Goal: Task Accomplishment & Management: Complete application form

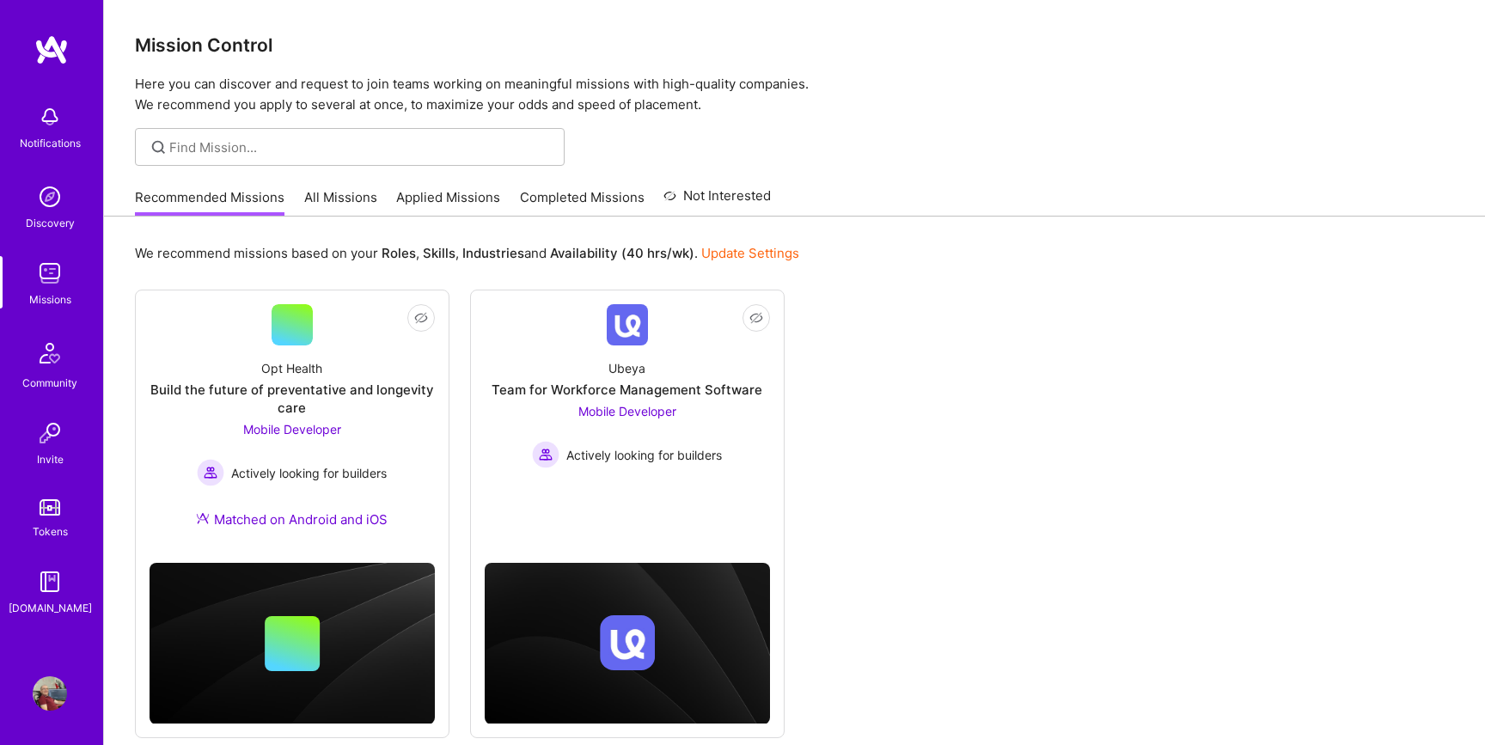
click at [345, 199] on link "All Missions" at bounding box center [340, 202] width 73 height 28
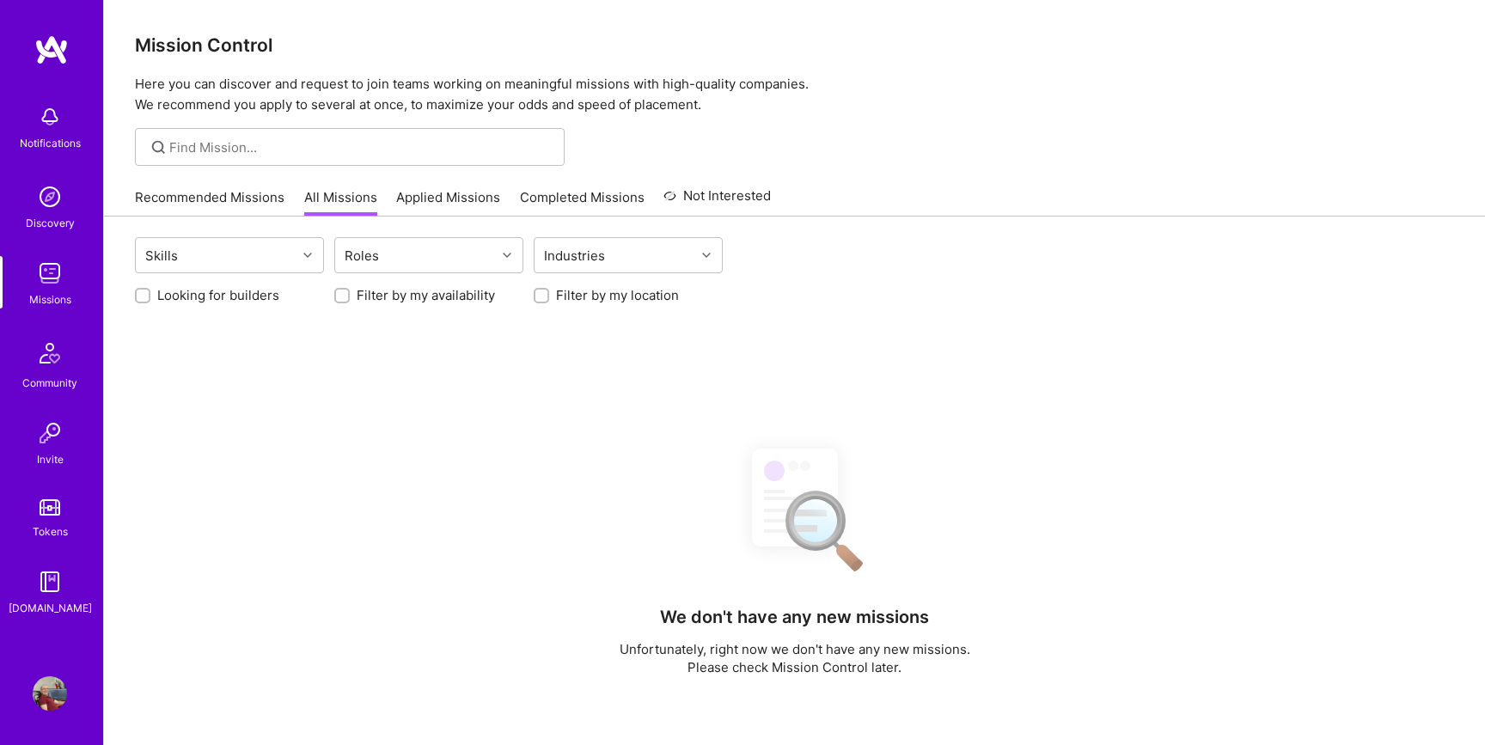
click at [449, 194] on link "Applied Missions" at bounding box center [448, 202] width 104 height 28
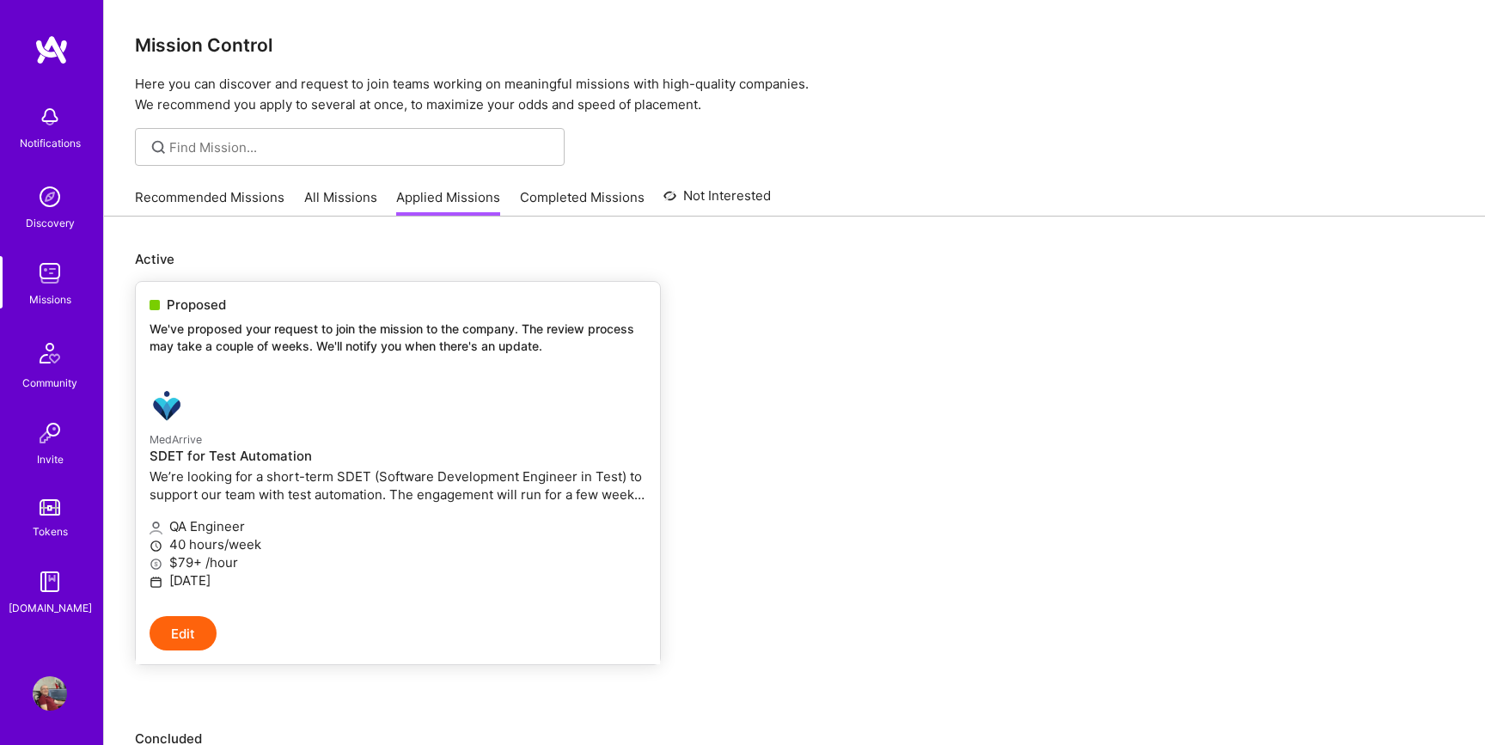
click at [303, 430] on p "MedArrive" at bounding box center [398, 439] width 497 height 19
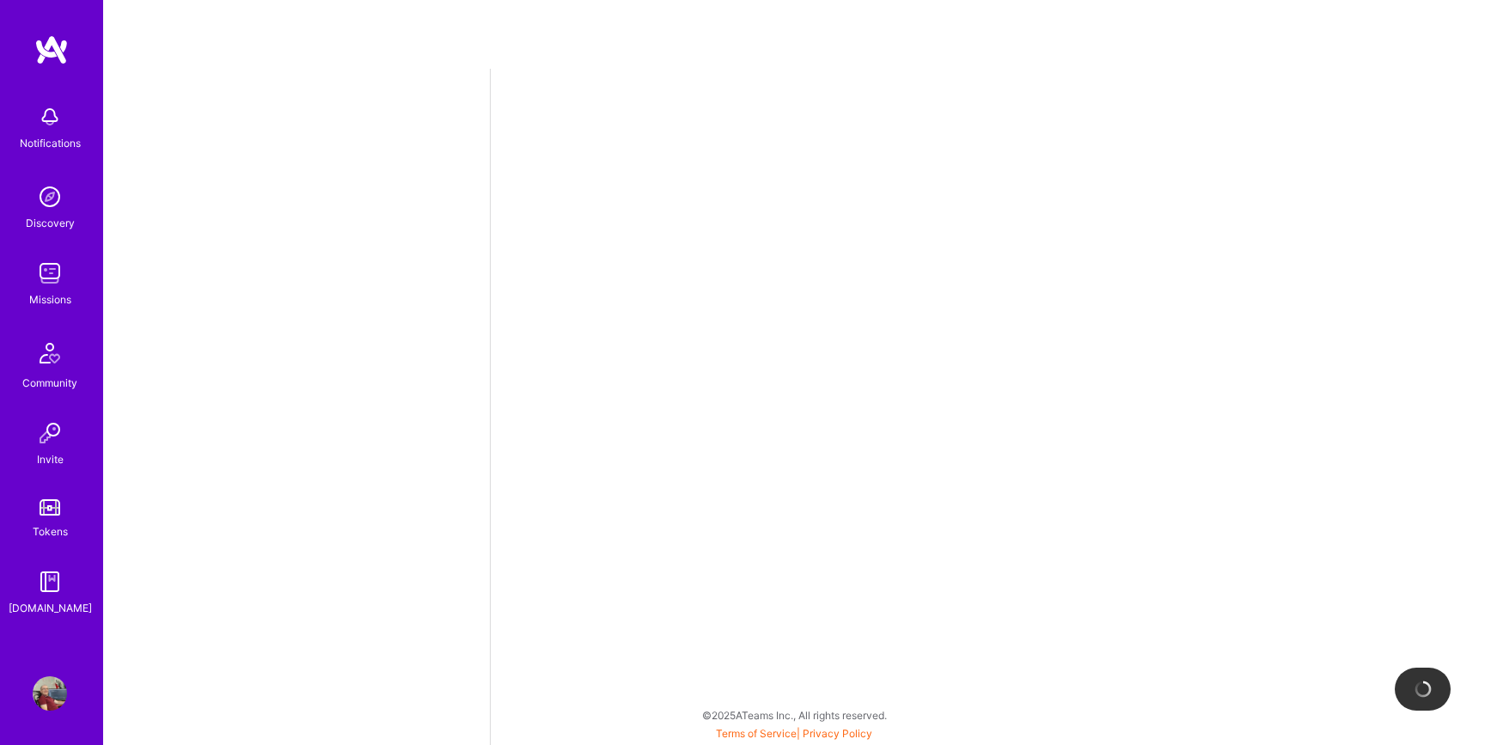
select select "BA"
